Goal: Find contact information: Find contact information

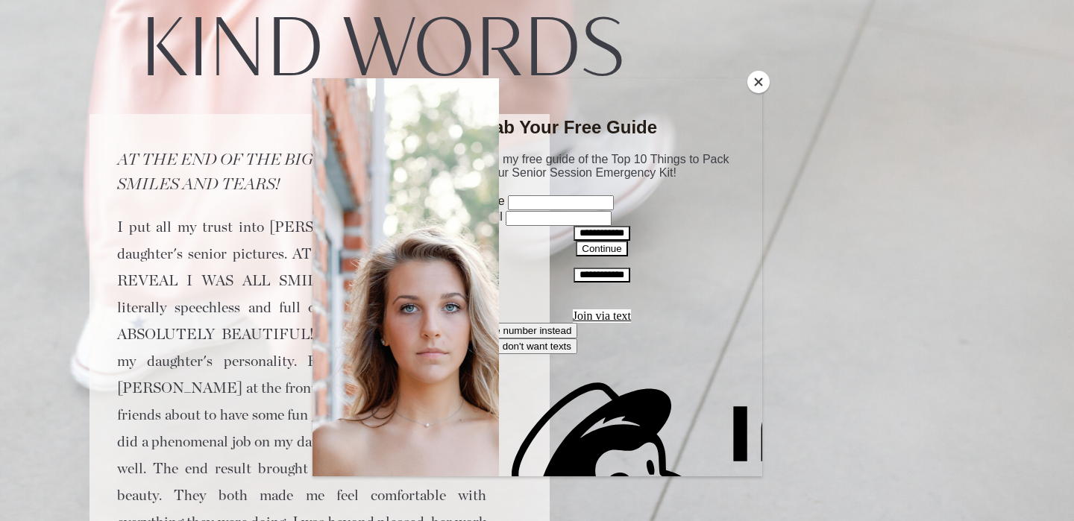
scroll to position [16, 0]
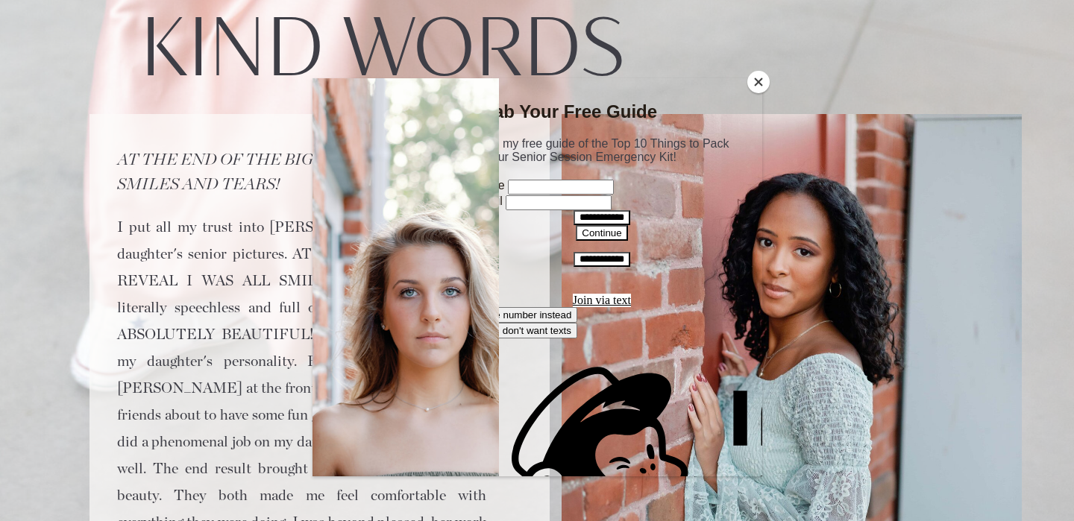
click at [765, 78] on button "Close" at bounding box center [758, 82] width 22 height 22
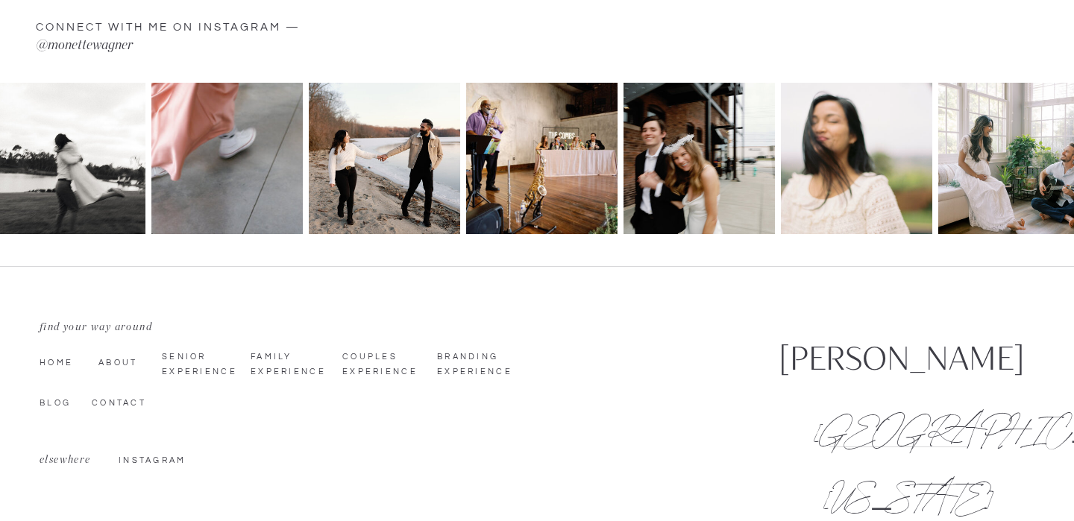
scroll to position [6365, 0]
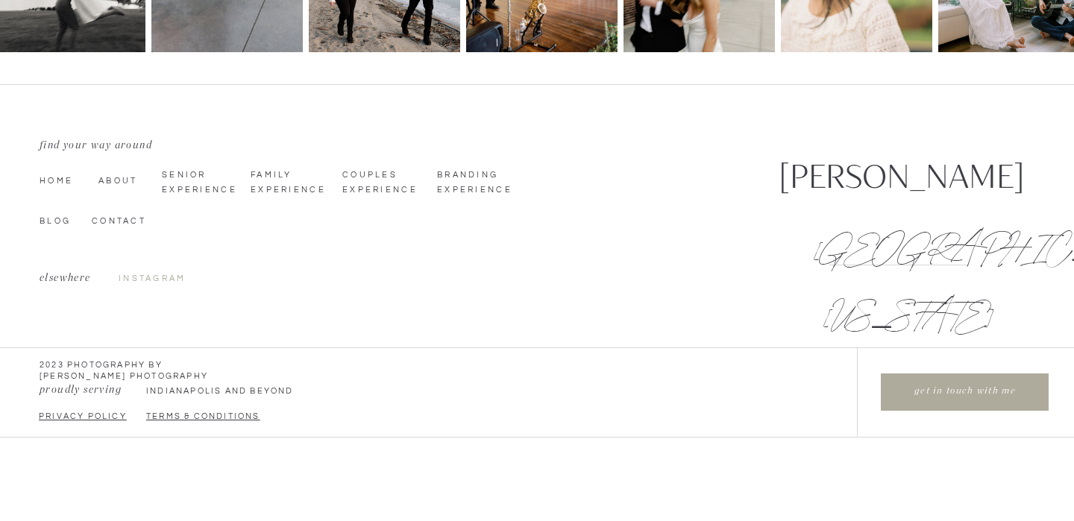
click at [157, 275] on nav "InstagraM" at bounding box center [152, 278] width 67 height 12
click at [114, 225] on nav "Contact" at bounding box center [129, 220] width 75 height 12
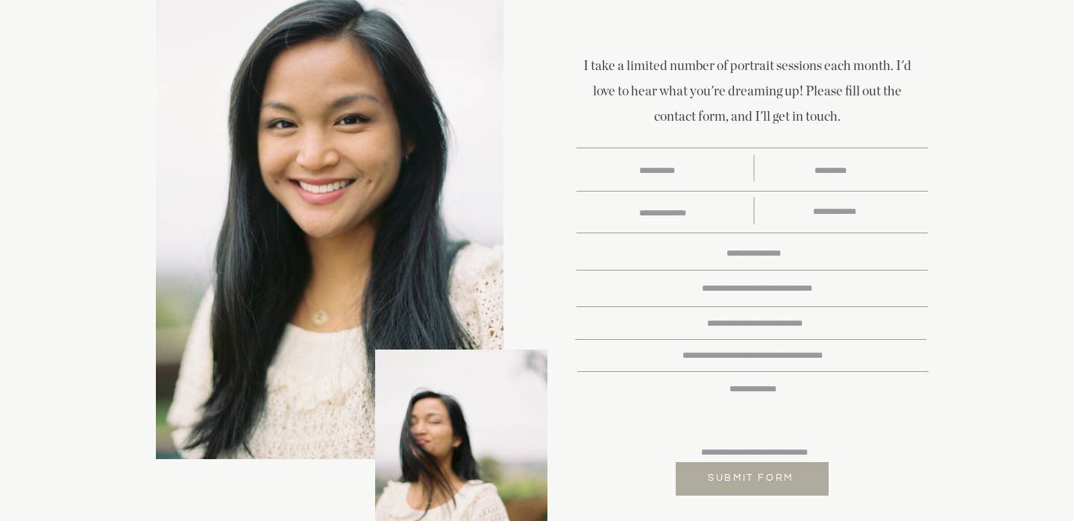
scroll to position [267, 0]
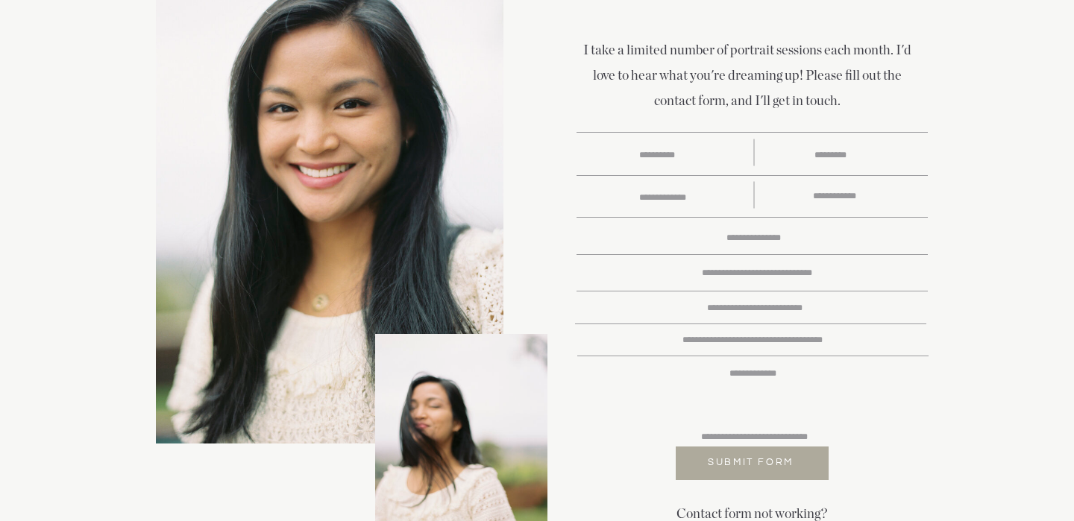
click at [791, 271] on textarea at bounding box center [757, 275] width 355 height 16
click at [805, 345] on textarea at bounding box center [752, 342] width 355 height 16
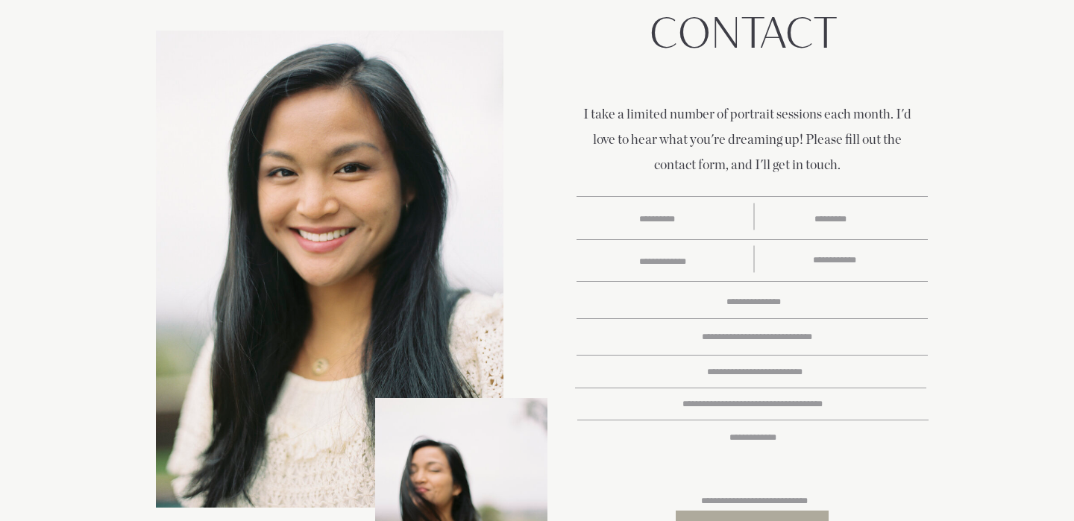
scroll to position [0, 0]
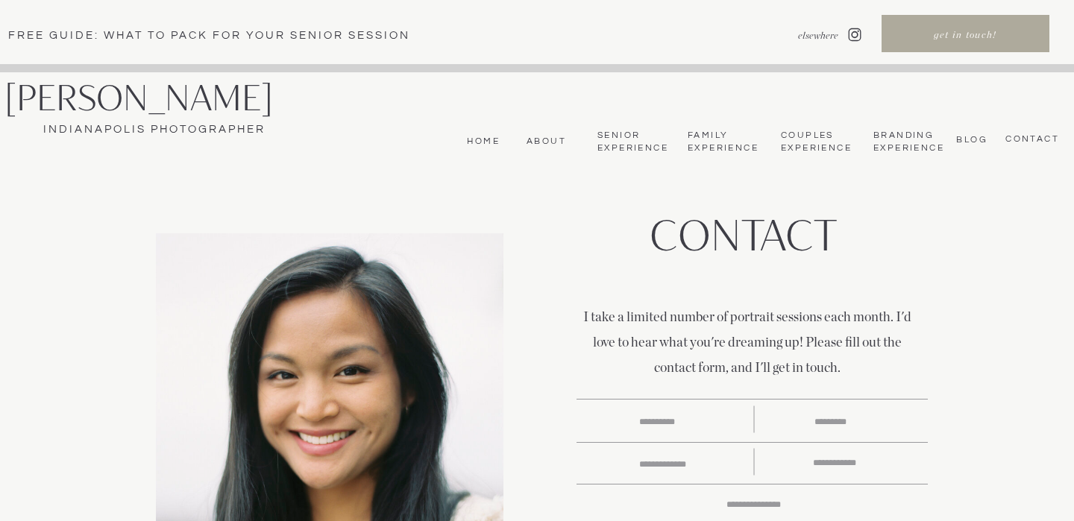
click at [126, 114] on h2 "[PERSON_NAME]" at bounding box center [160, 98] width 313 height 39
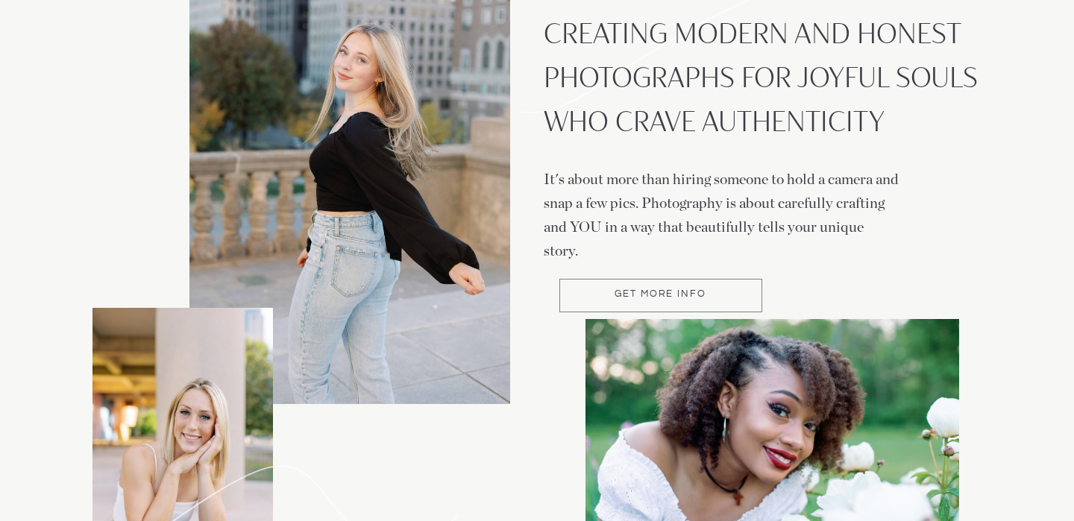
scroll to position [289, 0]
click at [731, 302] on div at bounding box center [660, 295] width 203 height 34
